Goal: Download file/media

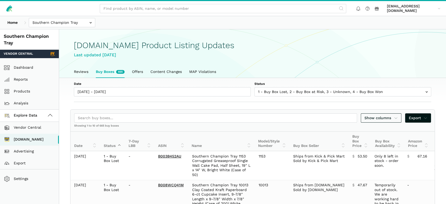
scroll to position [2, 0]
click at [23, 68] on link "Dashboard" at bounding box center [29, 68] width 59 height 12
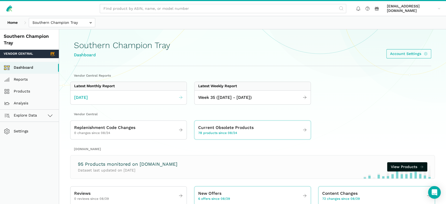
click at [101, 97] on link "August 2025" at bounding box center [129, 97] width 116 height 10
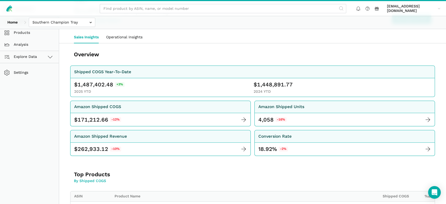
scroll to position [29, 0]
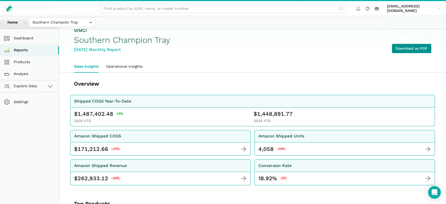
click at [401, 48] on link "Download as PDF" at bounding box center [411, 48] width 39 height 9
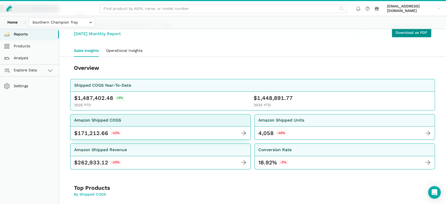
scroll to position [0, 0]
